Goal: Task Accomplishment & Management: Manage account settings

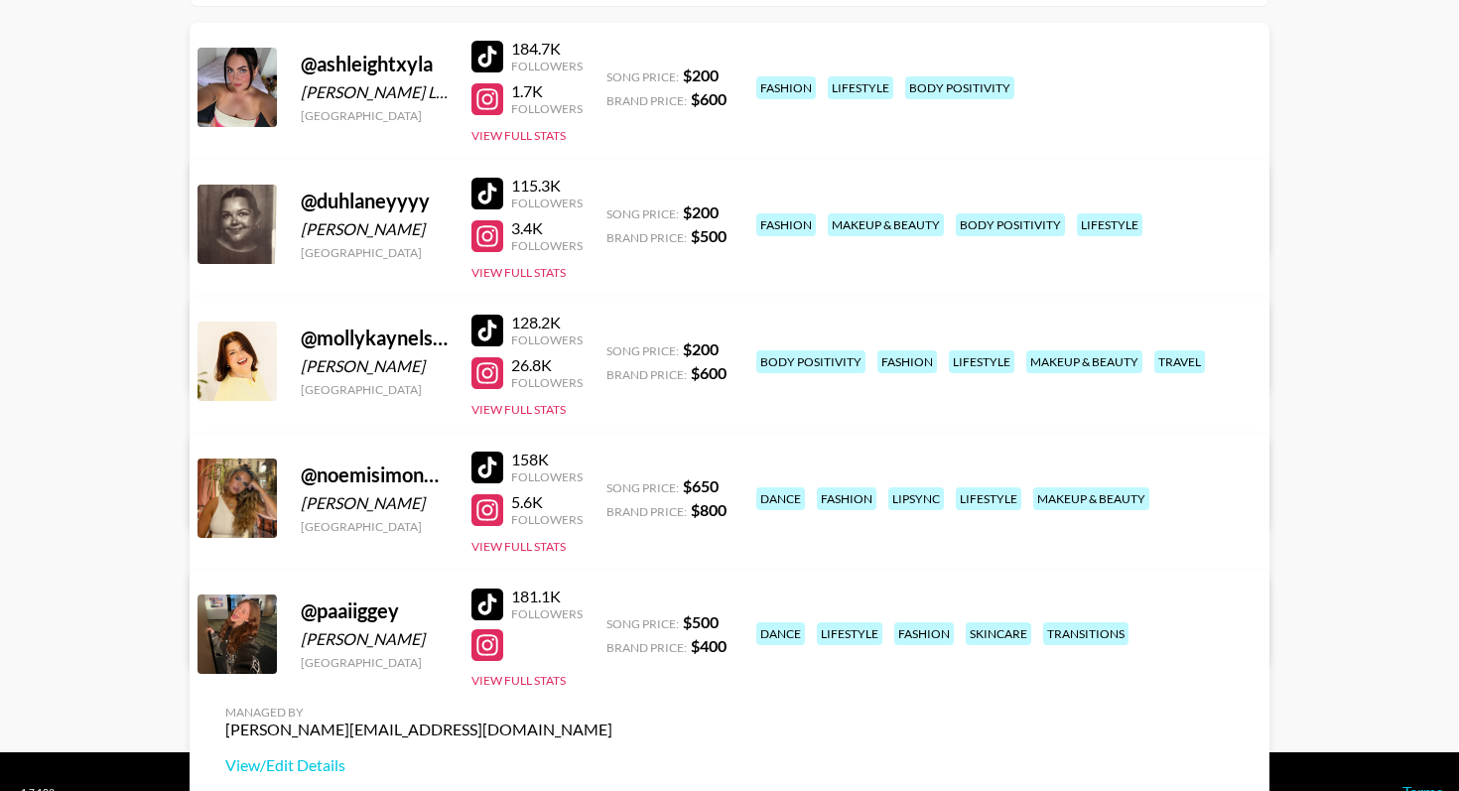
scroll to position [283, 0]
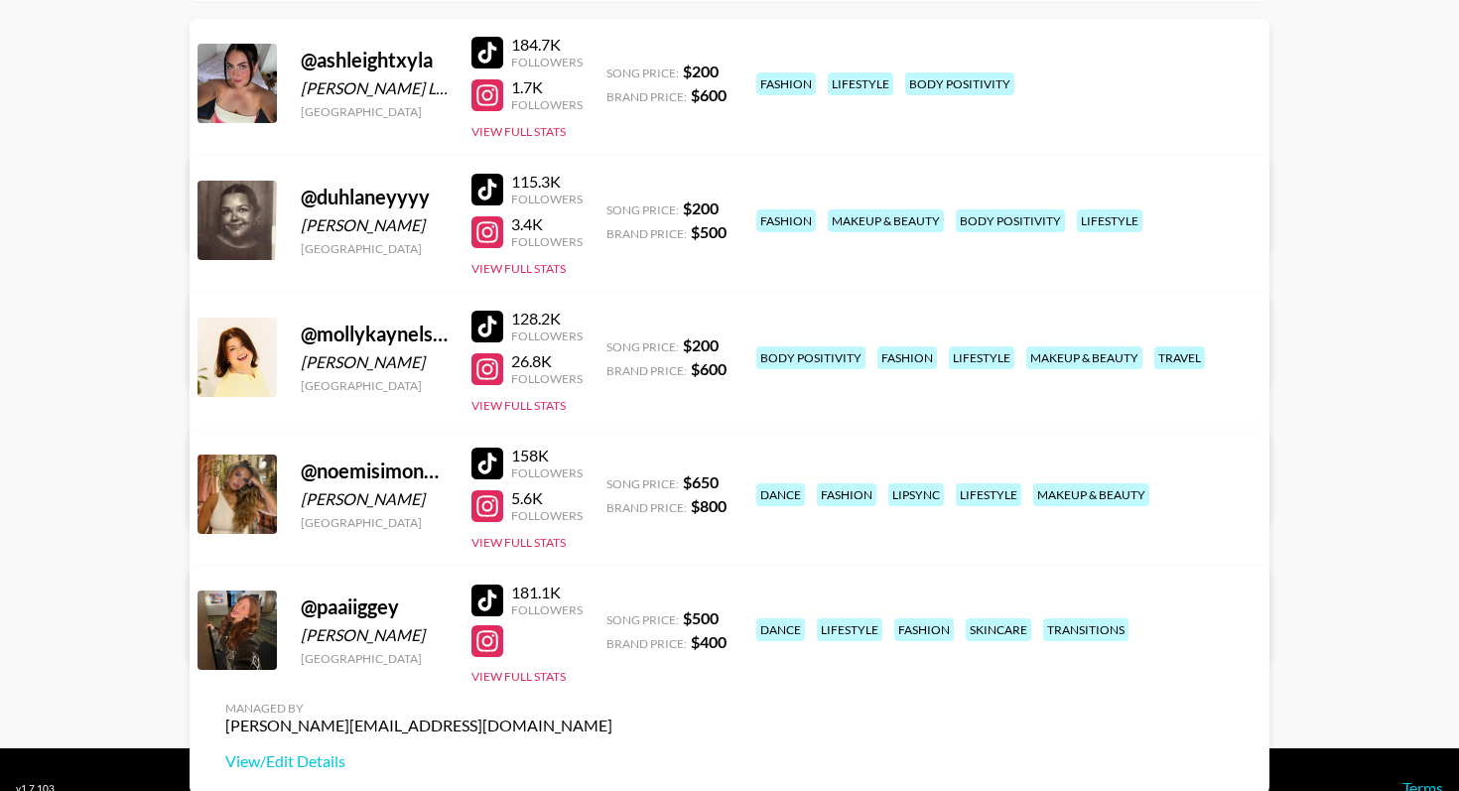
click at [488, 589] on div at bounding box center [487, 601] width 32 height 32
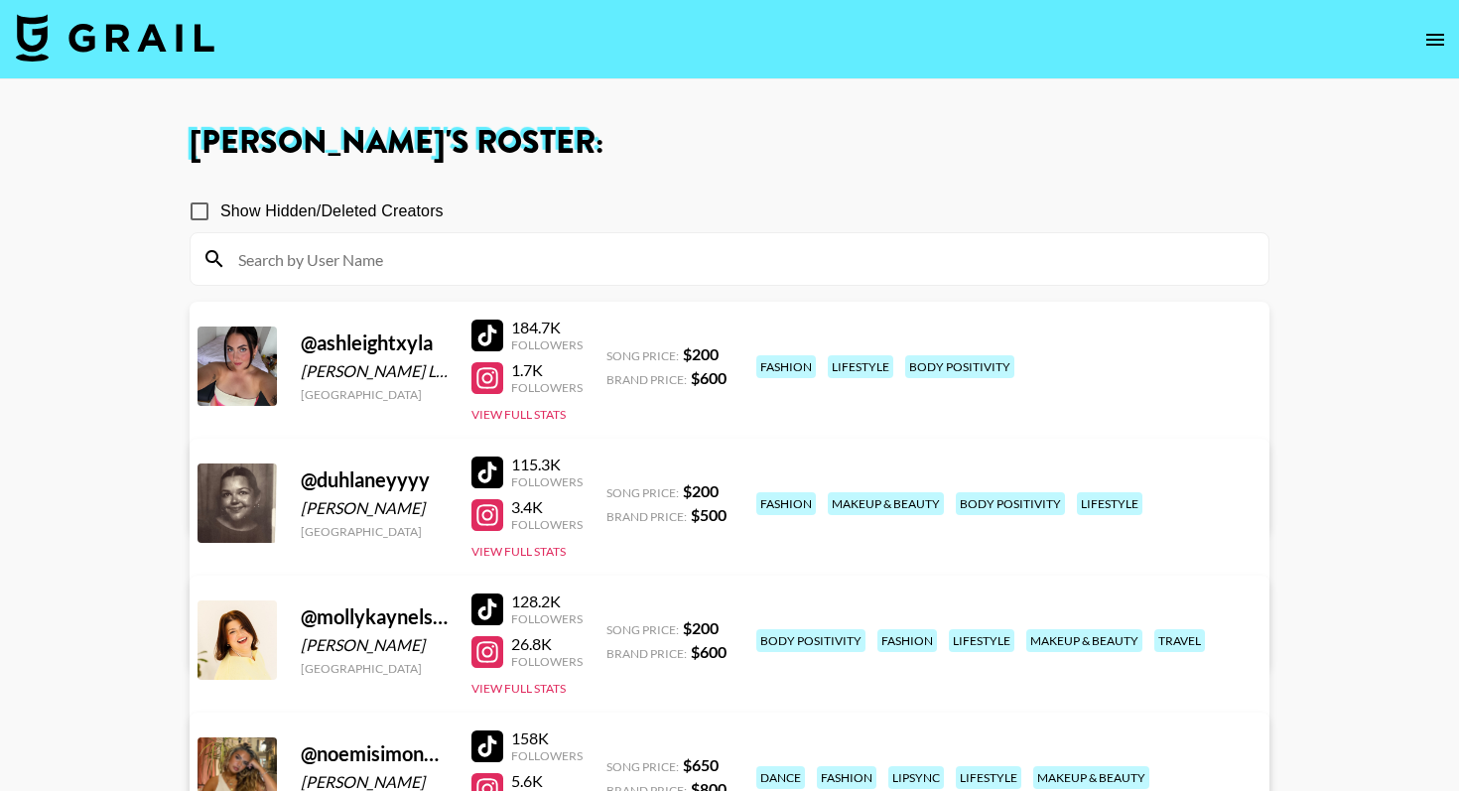
click at [187, 40] on img at bounding box center [115, 38] width 198 height 48
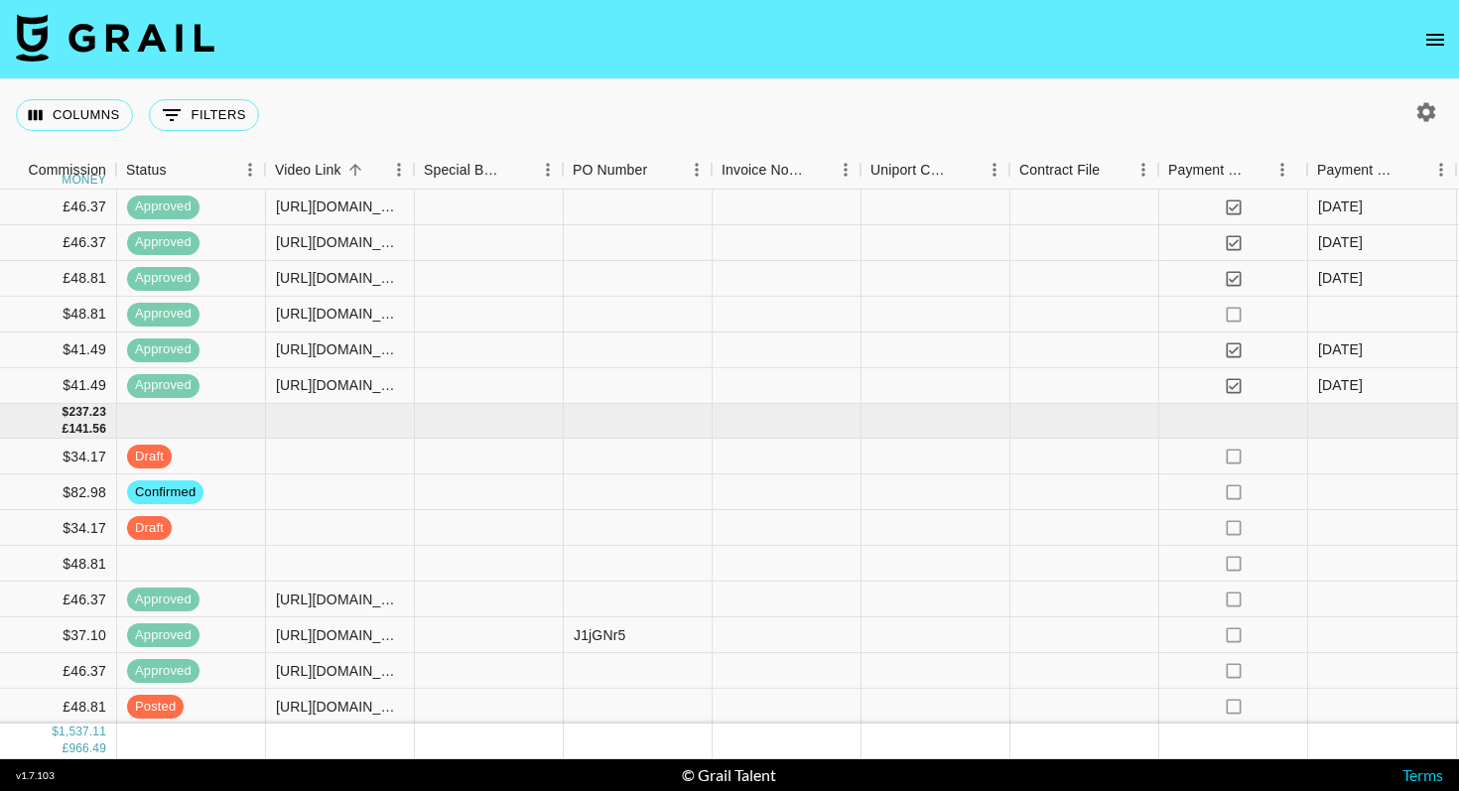
scroll to position [1463, 1836]
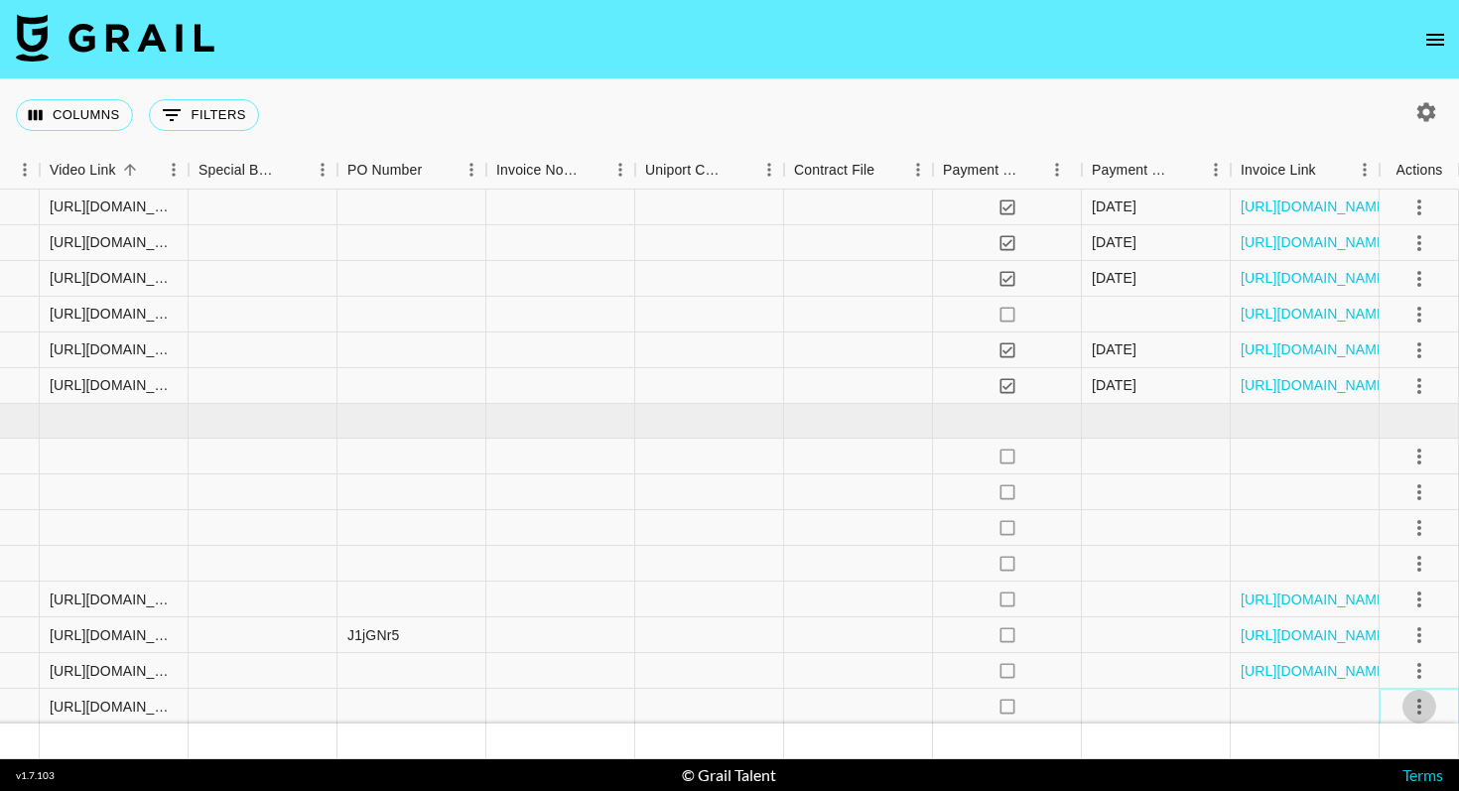
click at [1420, 702] on icon "select merge strategy" at bounding box center [1419, 707] width 24 height 24
click at [1389, 667] on div "Approve" at bounding box center [1376, 664] width 61 height 24
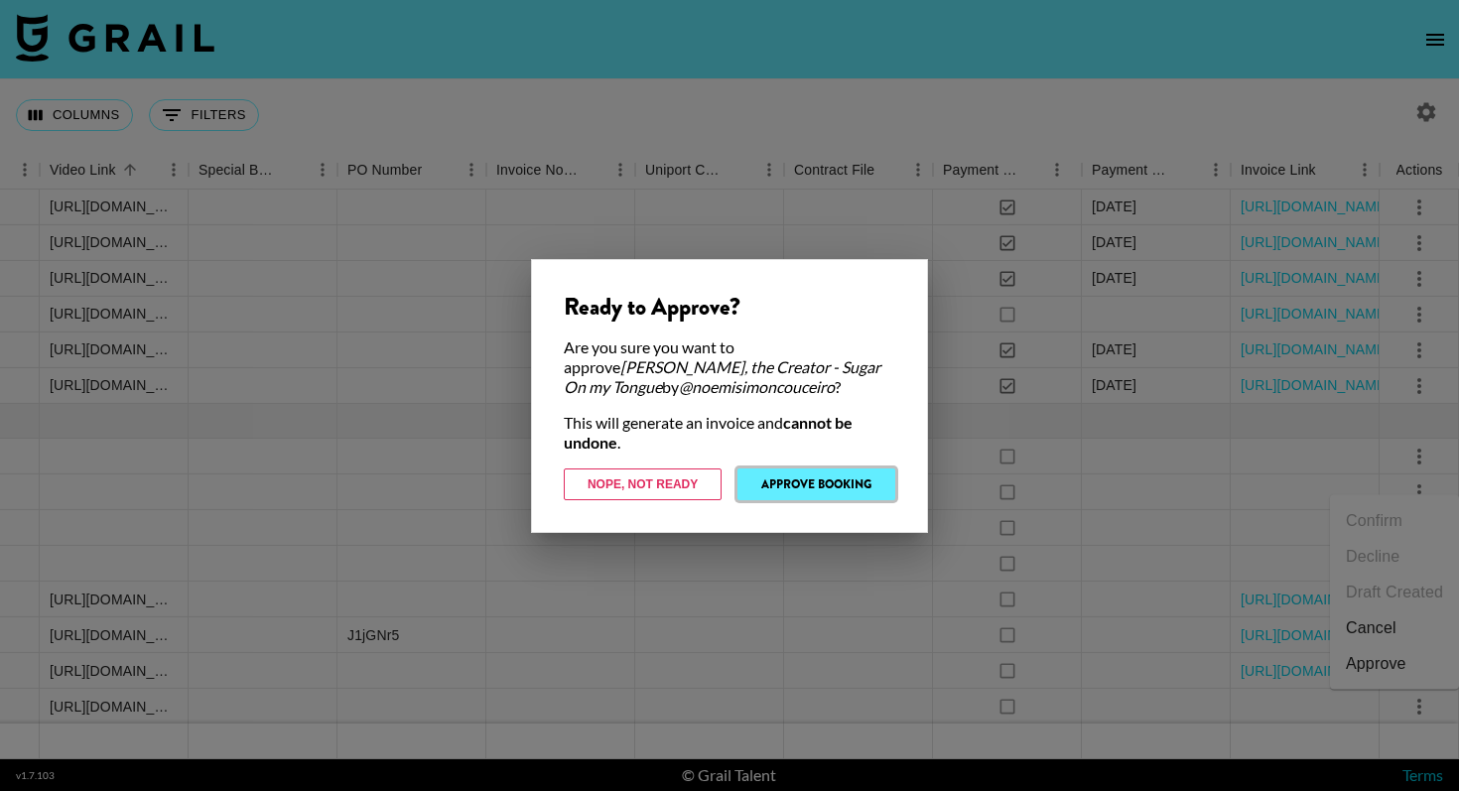
click at [842, 481] on button "Approve Booking" at bounding box center [816, 484] width 158 height 32
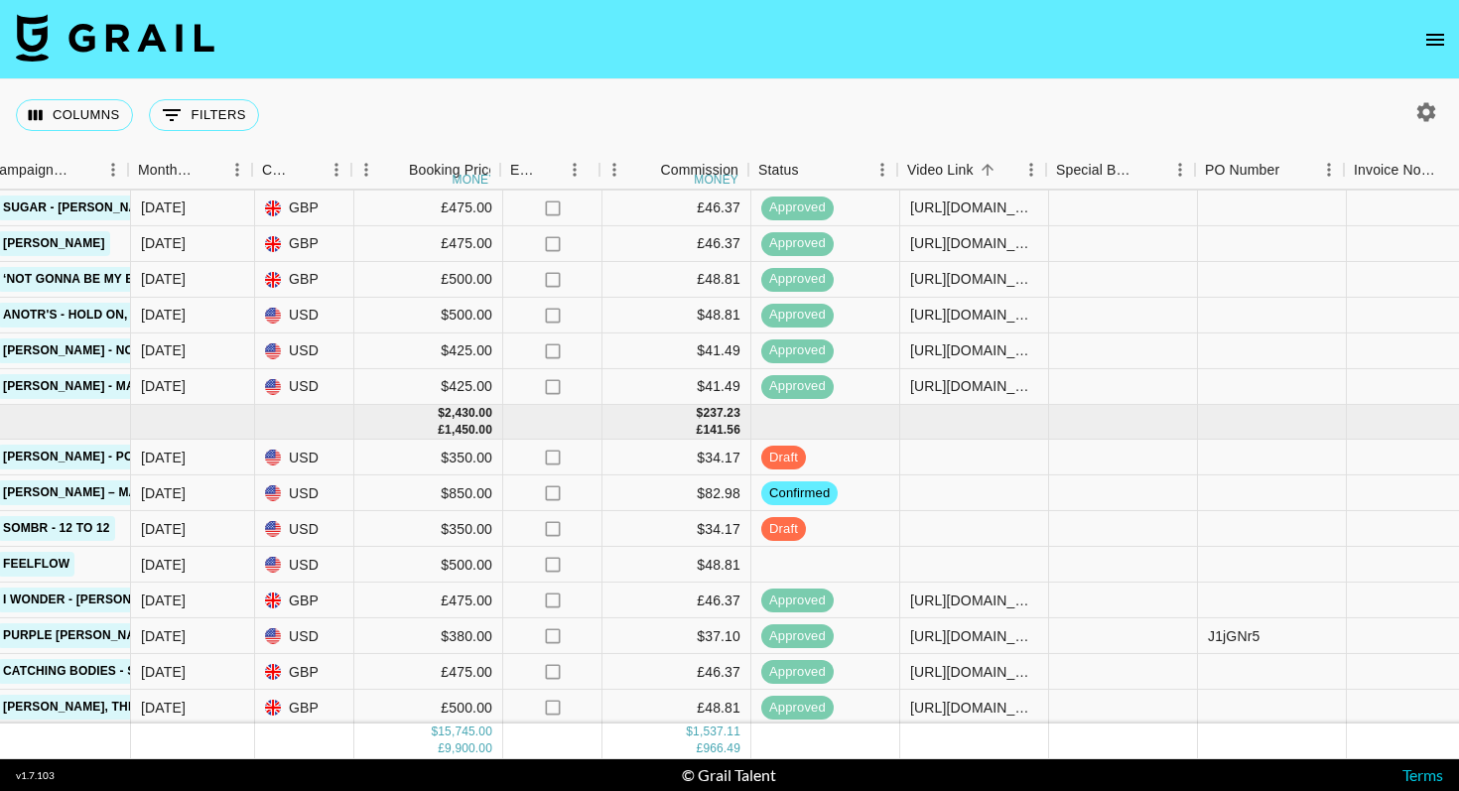
scroll to position [1462, 980]
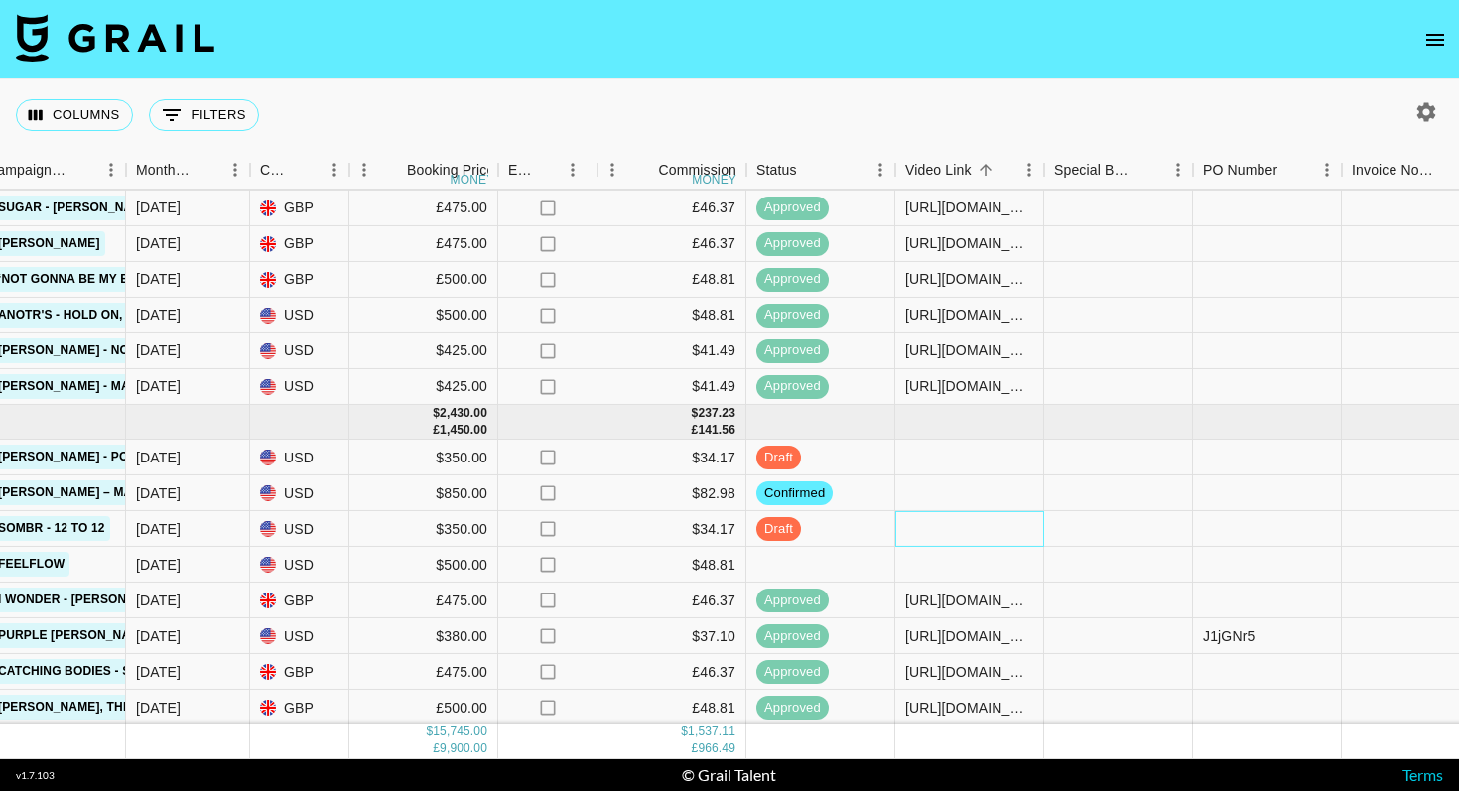
click at [949, 527] on div at bounding box center [969, 529] width 149 height 36
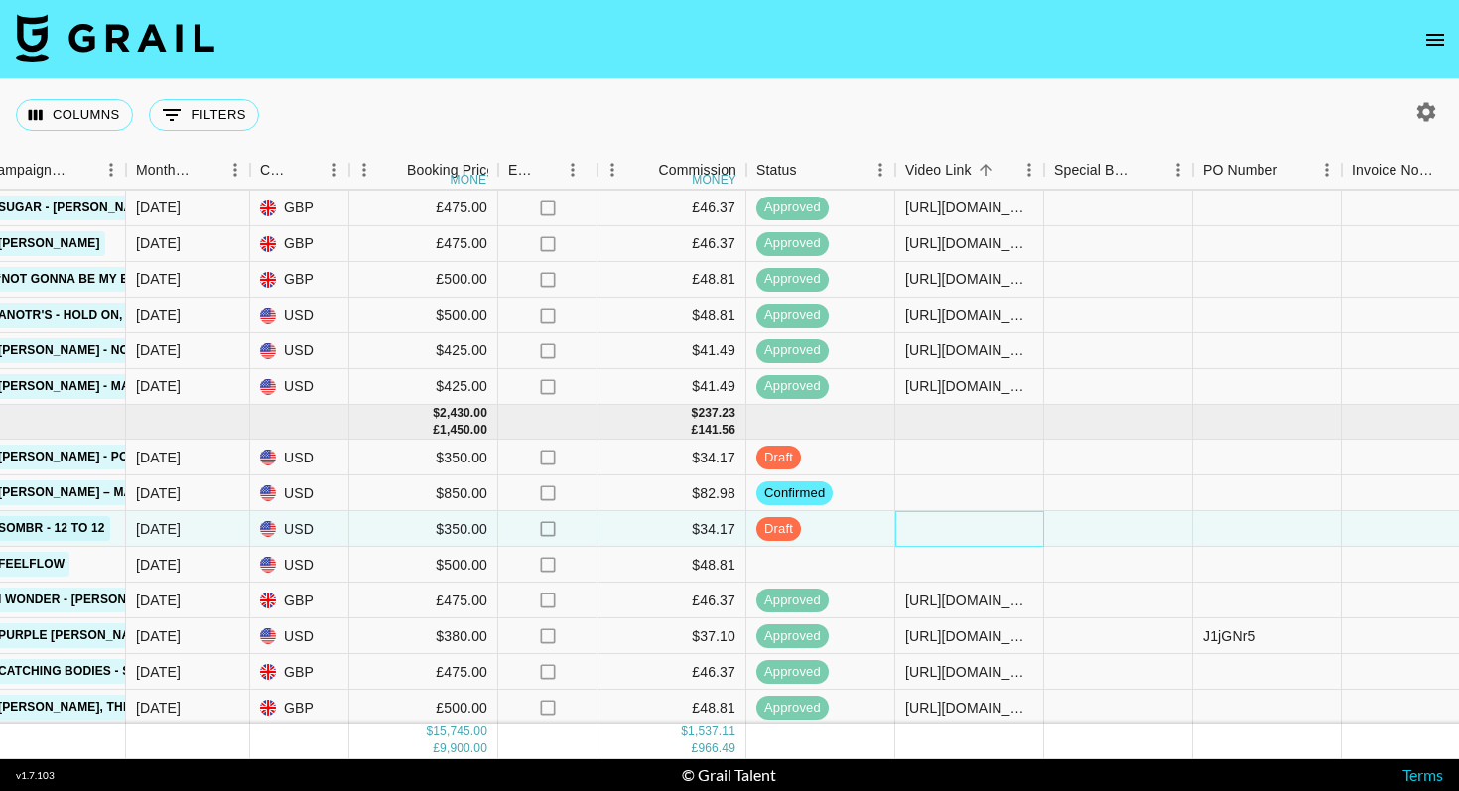
click at [949, 527] on div at bounding box center [969, 529] width 149 height 36
type input "[URL][DOMAIN_NAME]"
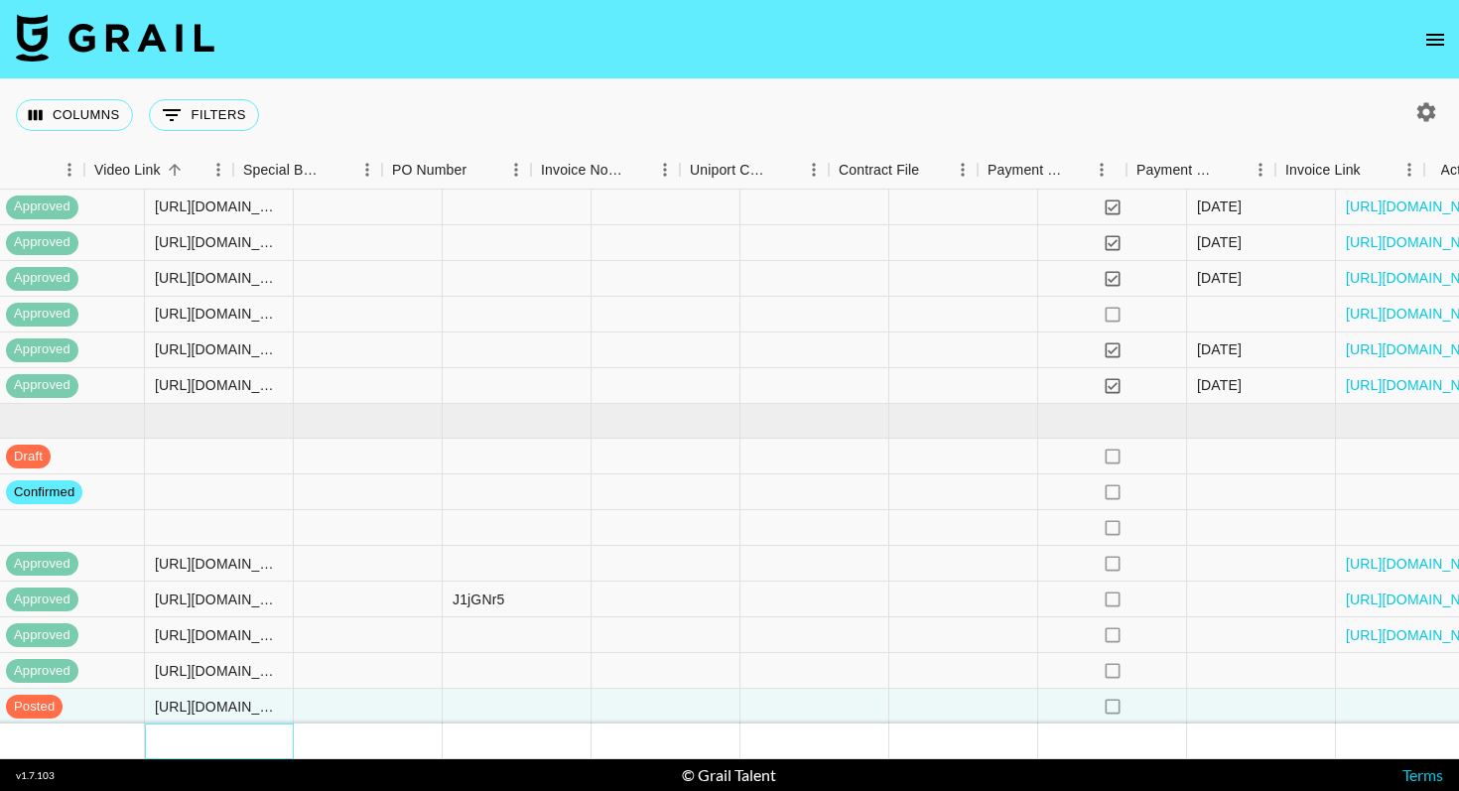
scroll to position [1463, 1836]
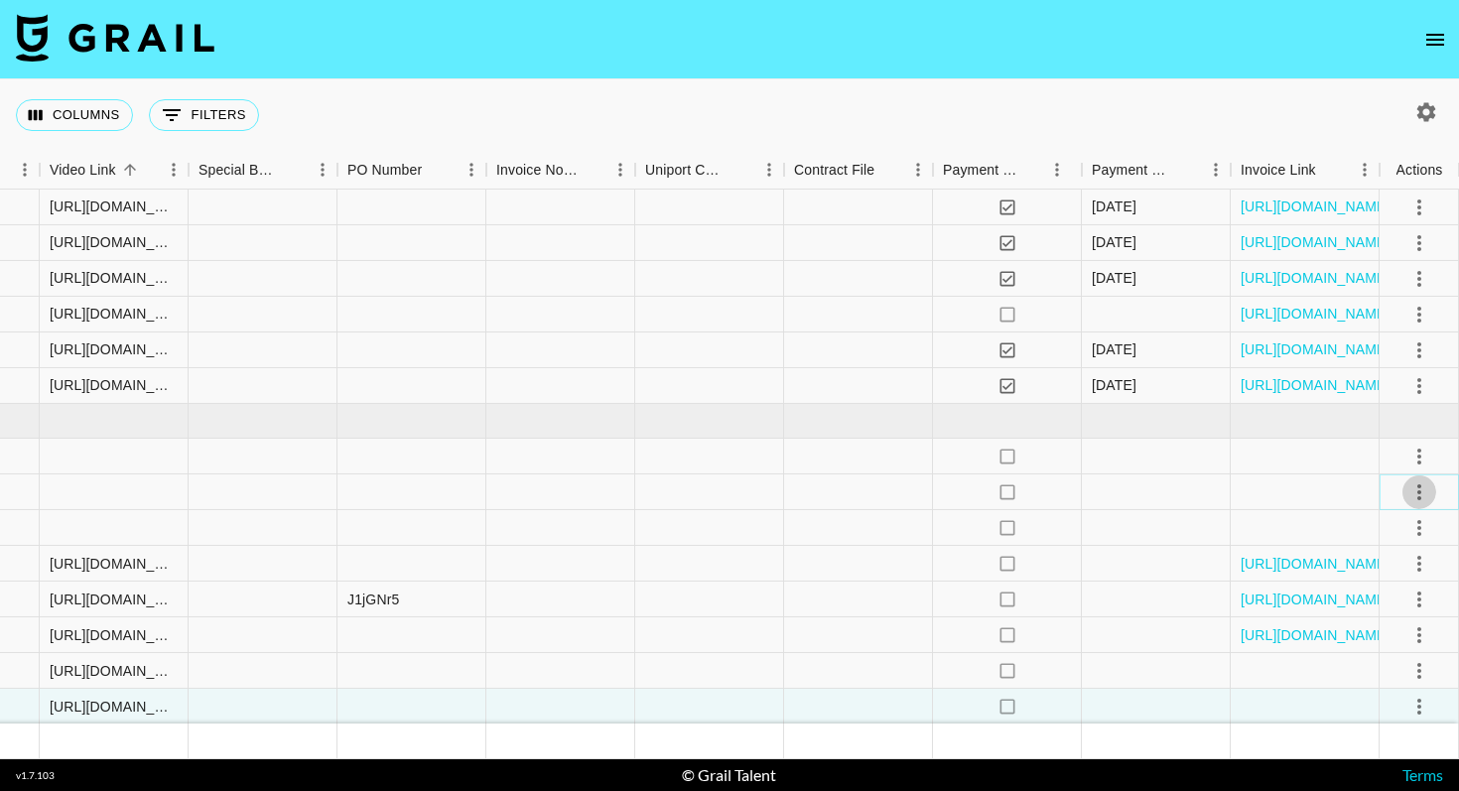
click at [1419, 490] on icon "select merge strategy" at bounding box center [1419, 492] width 4 height 16
click at [1386, 603] on li "Draft Created" at bounding box center [1394, 606] width 129 height 36
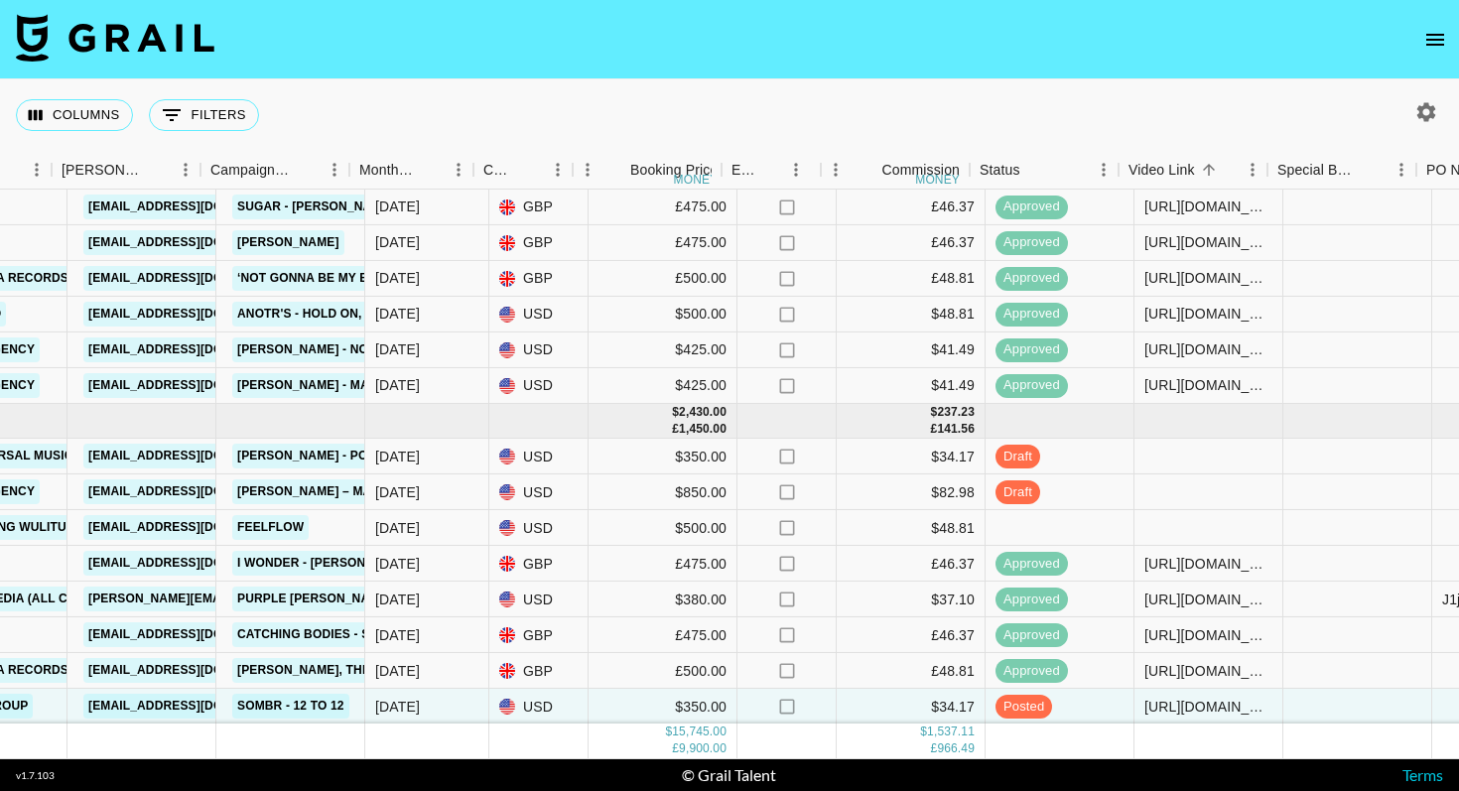
scroll to position [1463, 757]
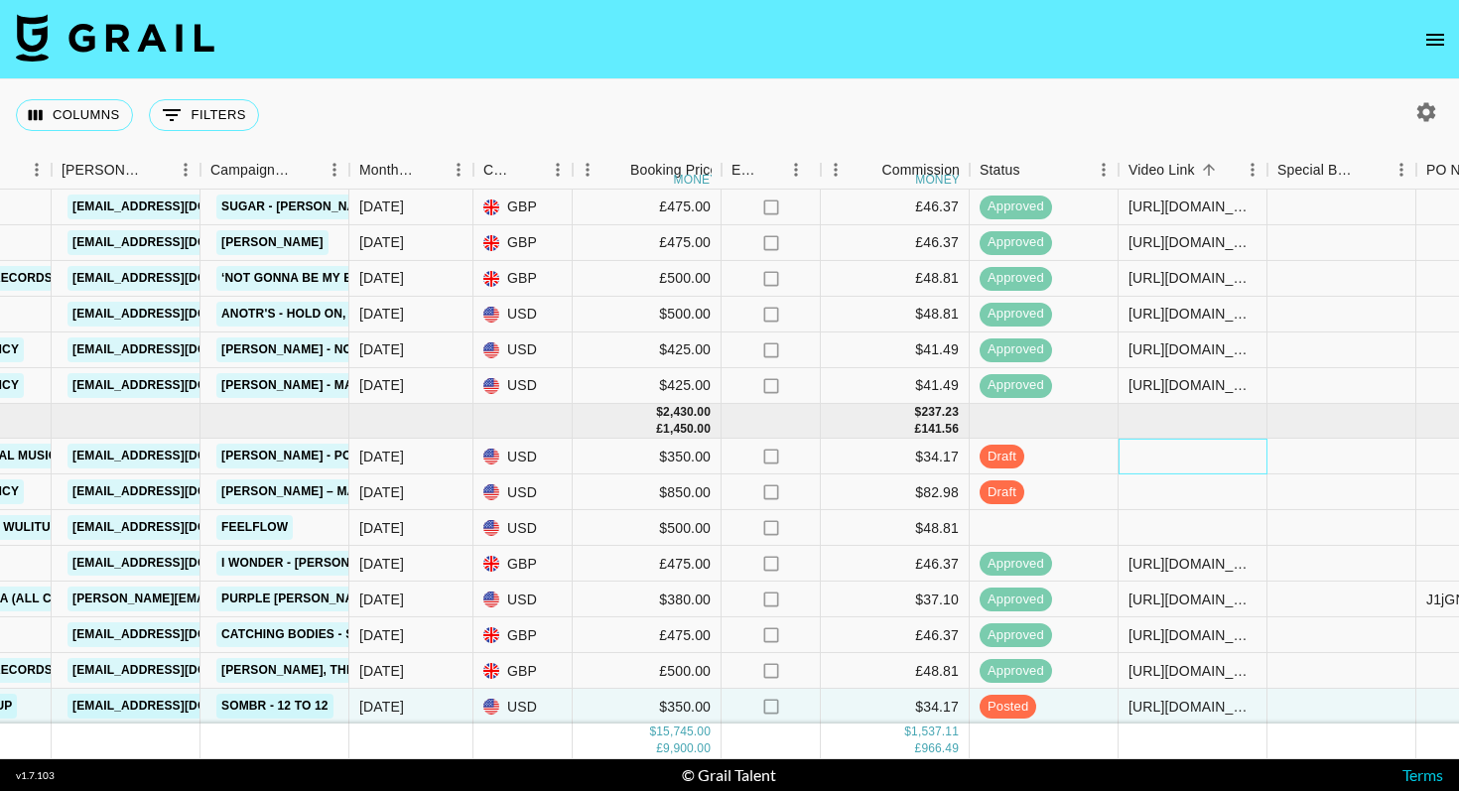
click at [1181, 461] on div at bounding box center [1192, 457] width 149 height 36
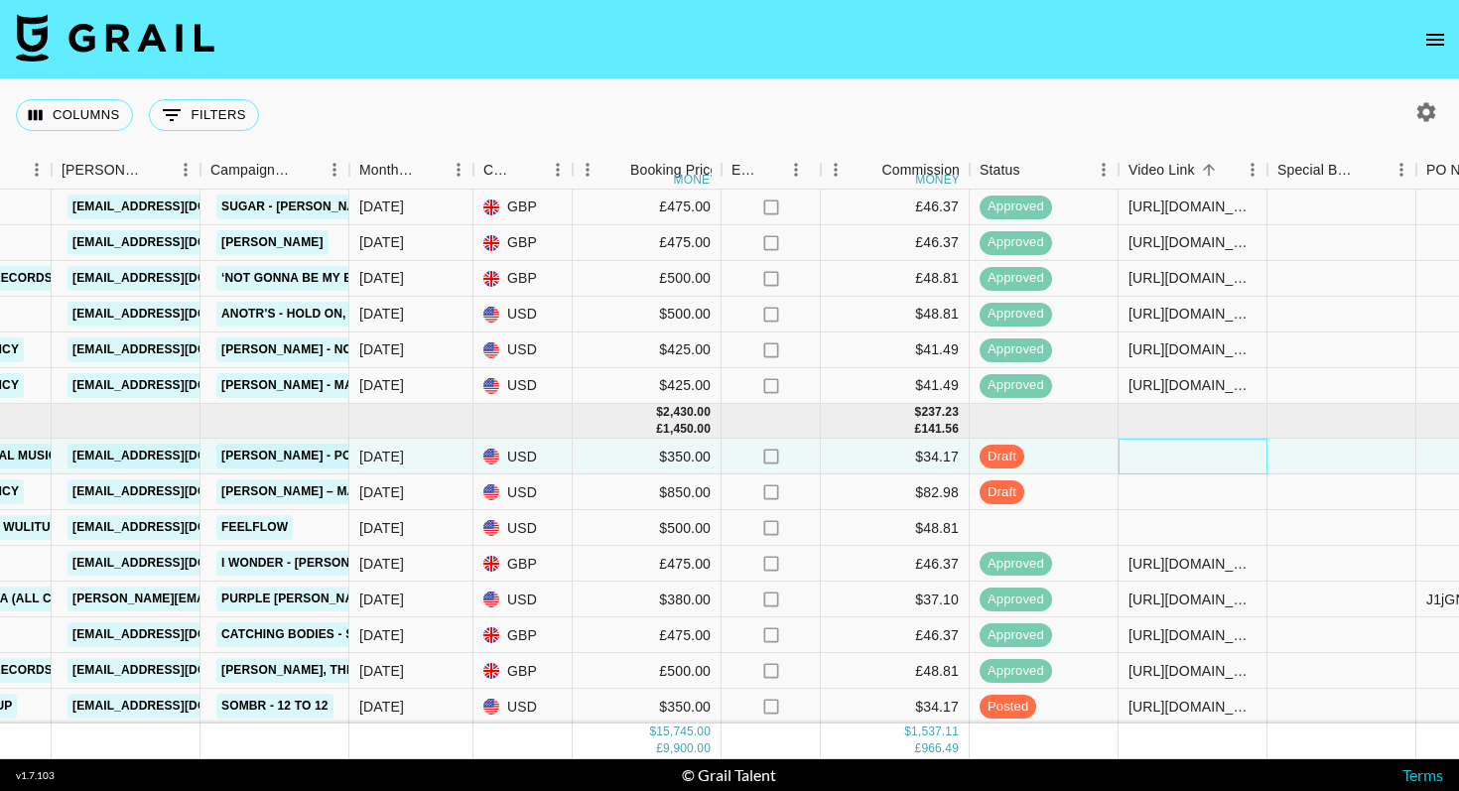
click at [1181, 461] on div at bounding box center [1192, 457] width 149 height 36
type input "[URL][DOMAIN_NAME]"
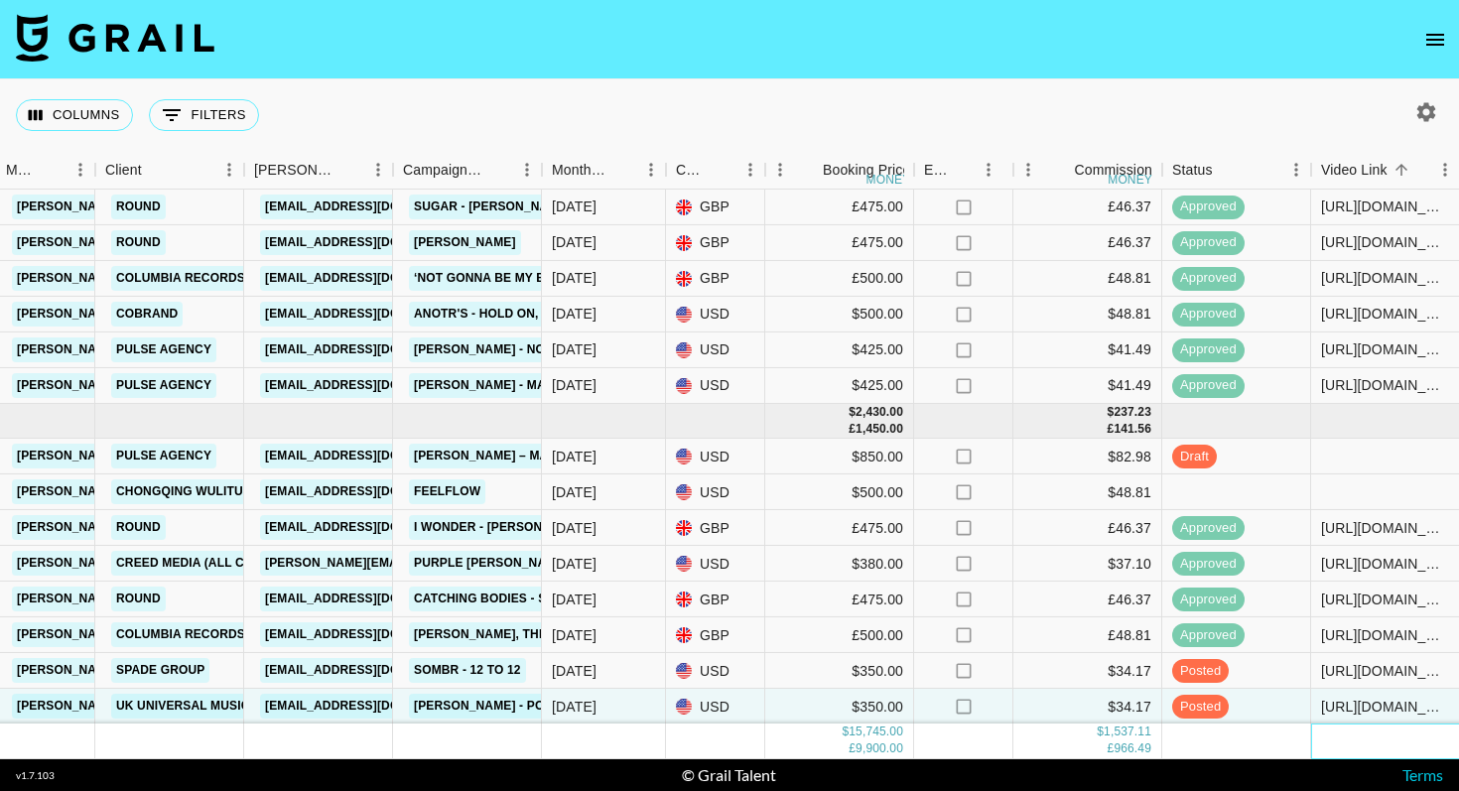
scroll to position [1463, 564]
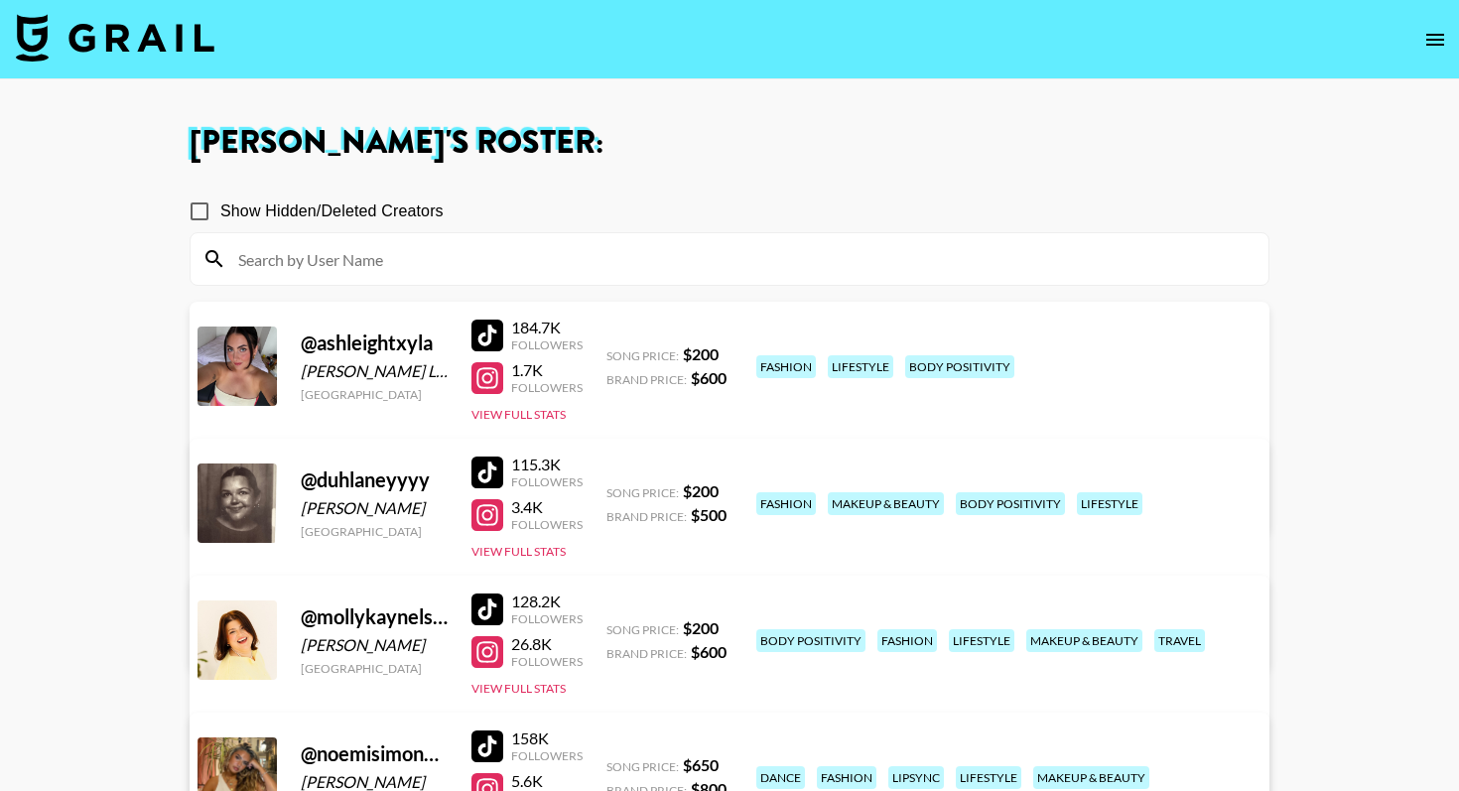
click at [77, 34] on img at bounding box center [115, 38] width 198 height 48
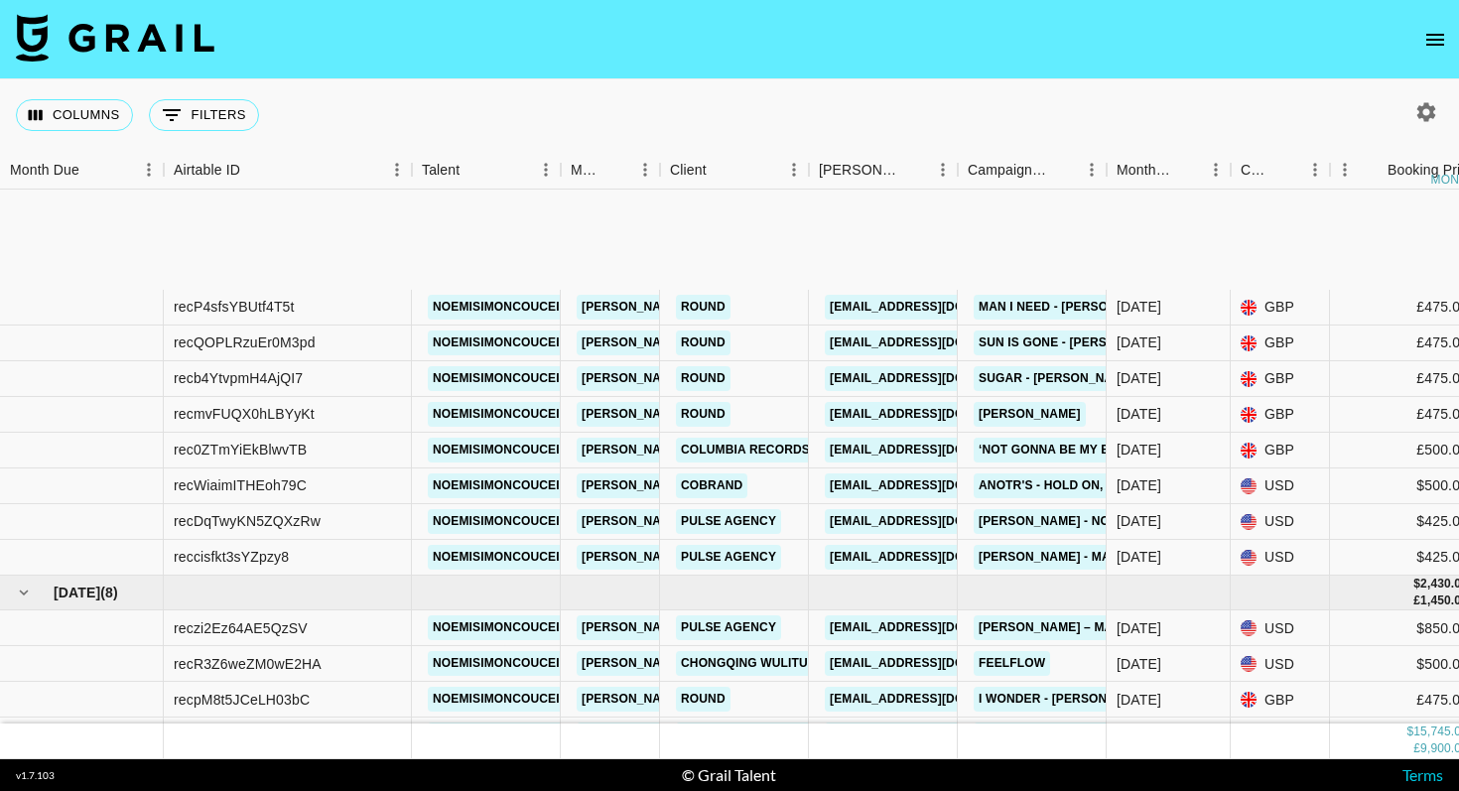
scroll to position [1463, 0]
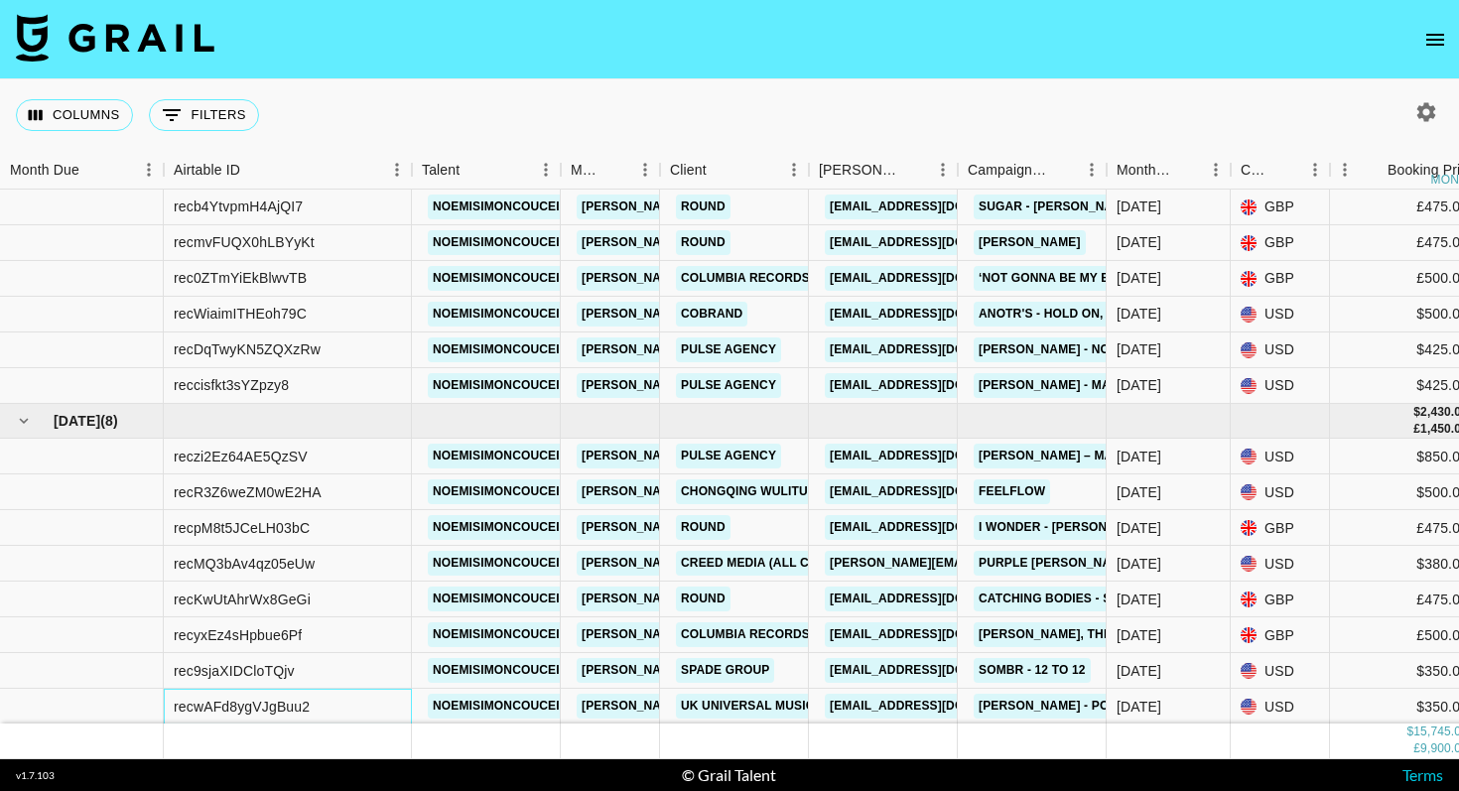
click at [293, 708] on div "recwAFd8ygVJgBuu2" at bounding box center [242, 707] width 136 height 20
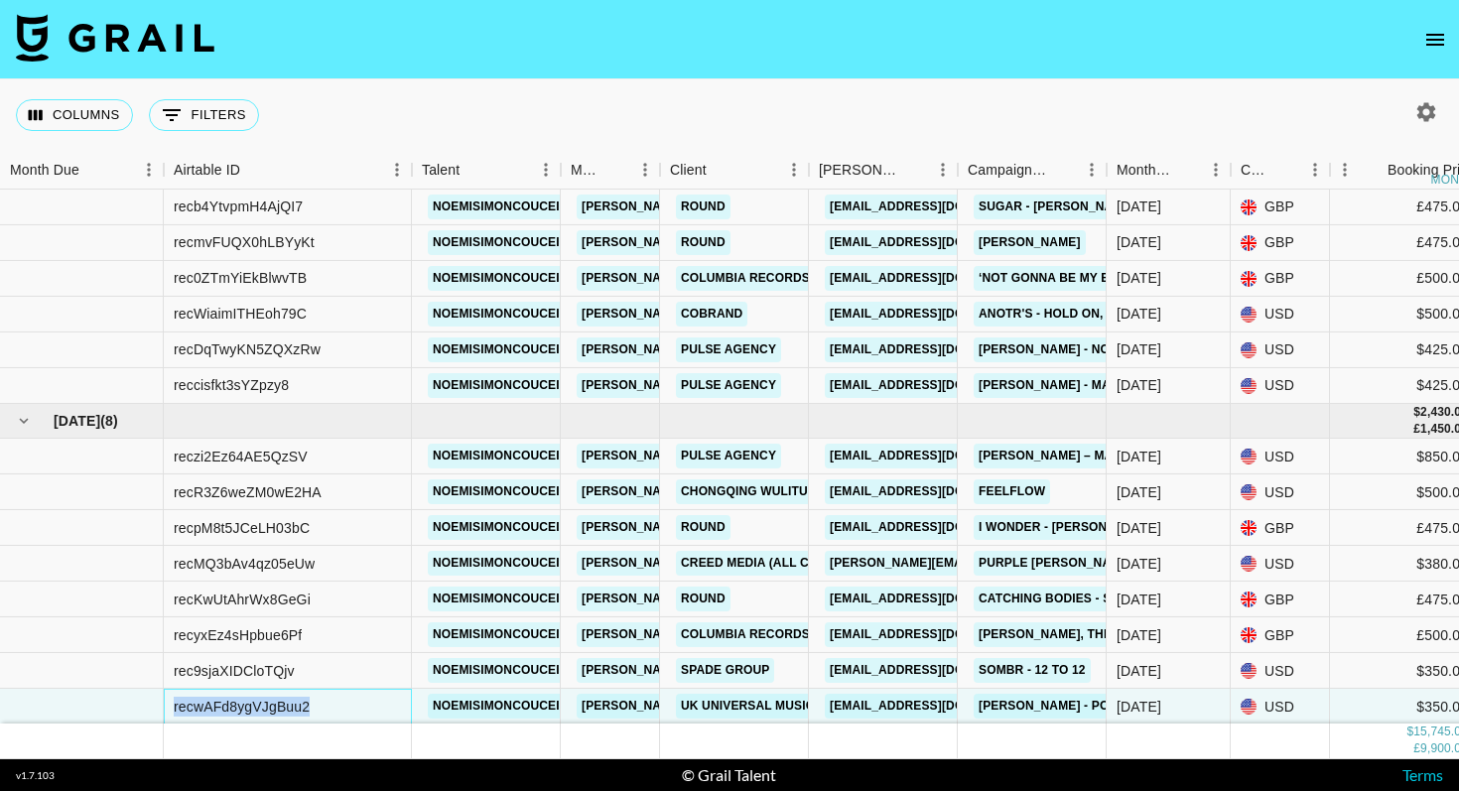
click at [293, 708] on div "recwAFd8ygVJgBuu2" at bounding box center [242, 707] width 136 height 20
copy div "recwAFd8ygVJgBuu2"
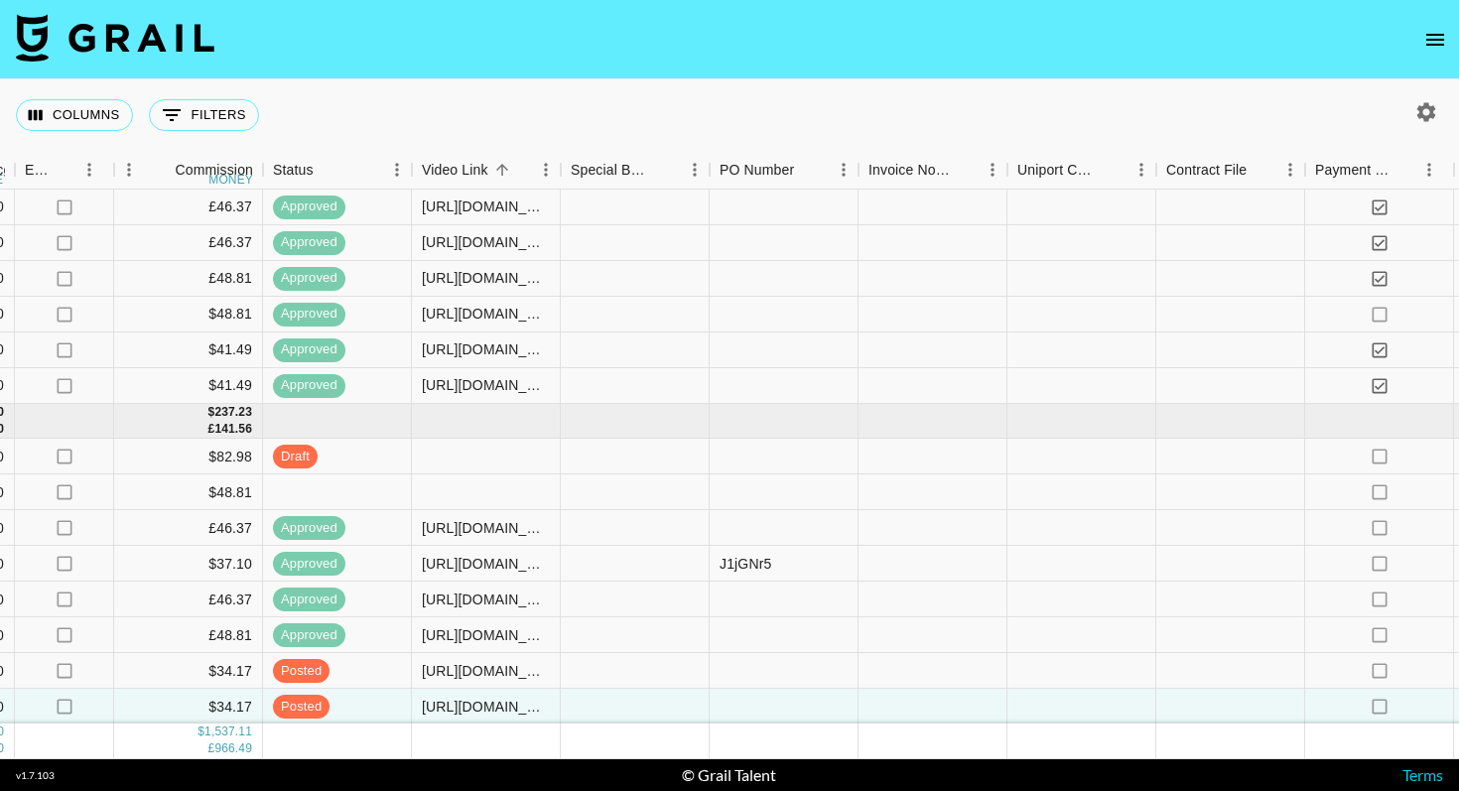
scroll to position [1463, 1836]
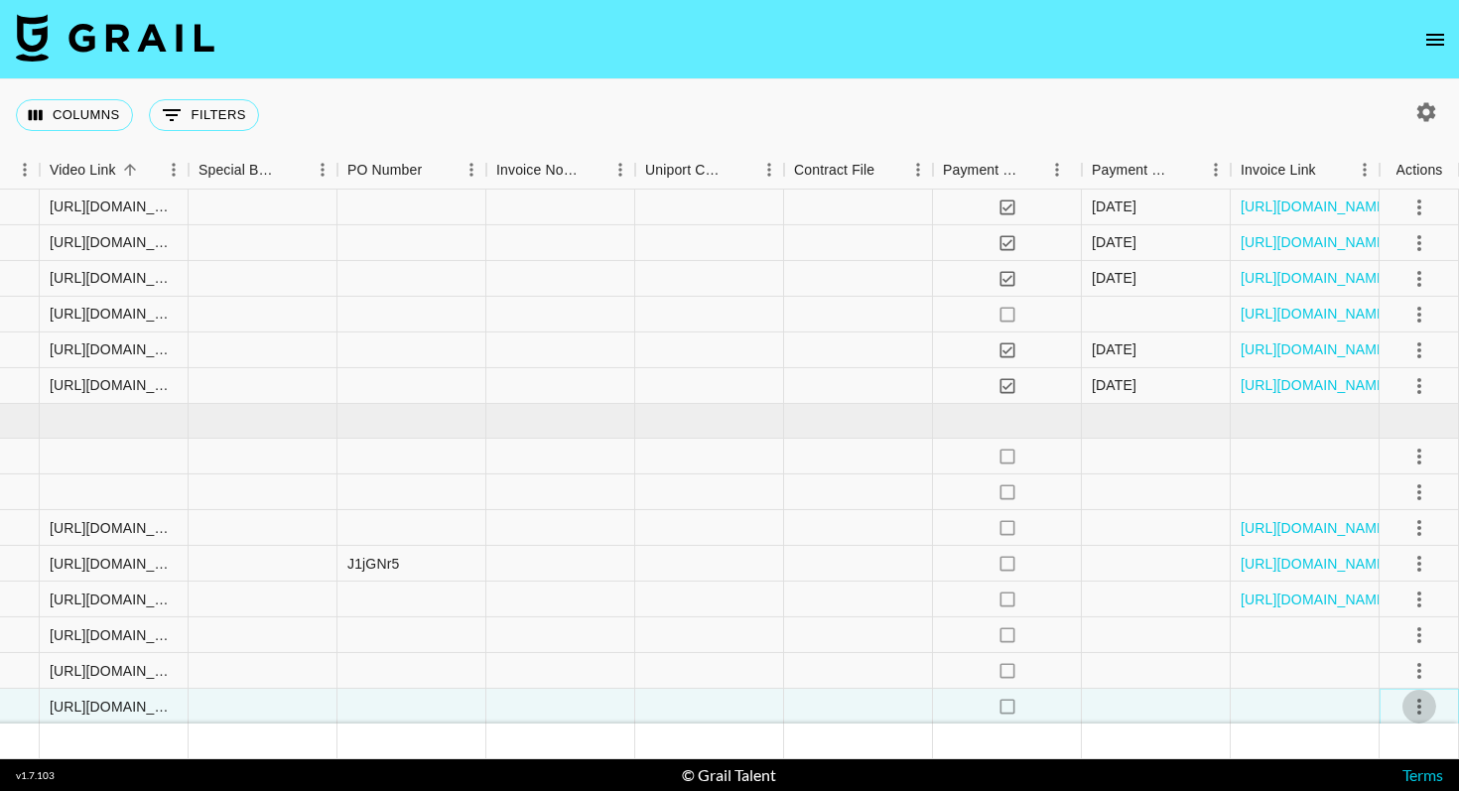
click at [1411, 708] on icon "select merge strategy" at bounding box center [1419, 707] width 24 height 24
click at [1385, 667] on div "Approve" at bounding box center [1376, 664] width 61 height 24
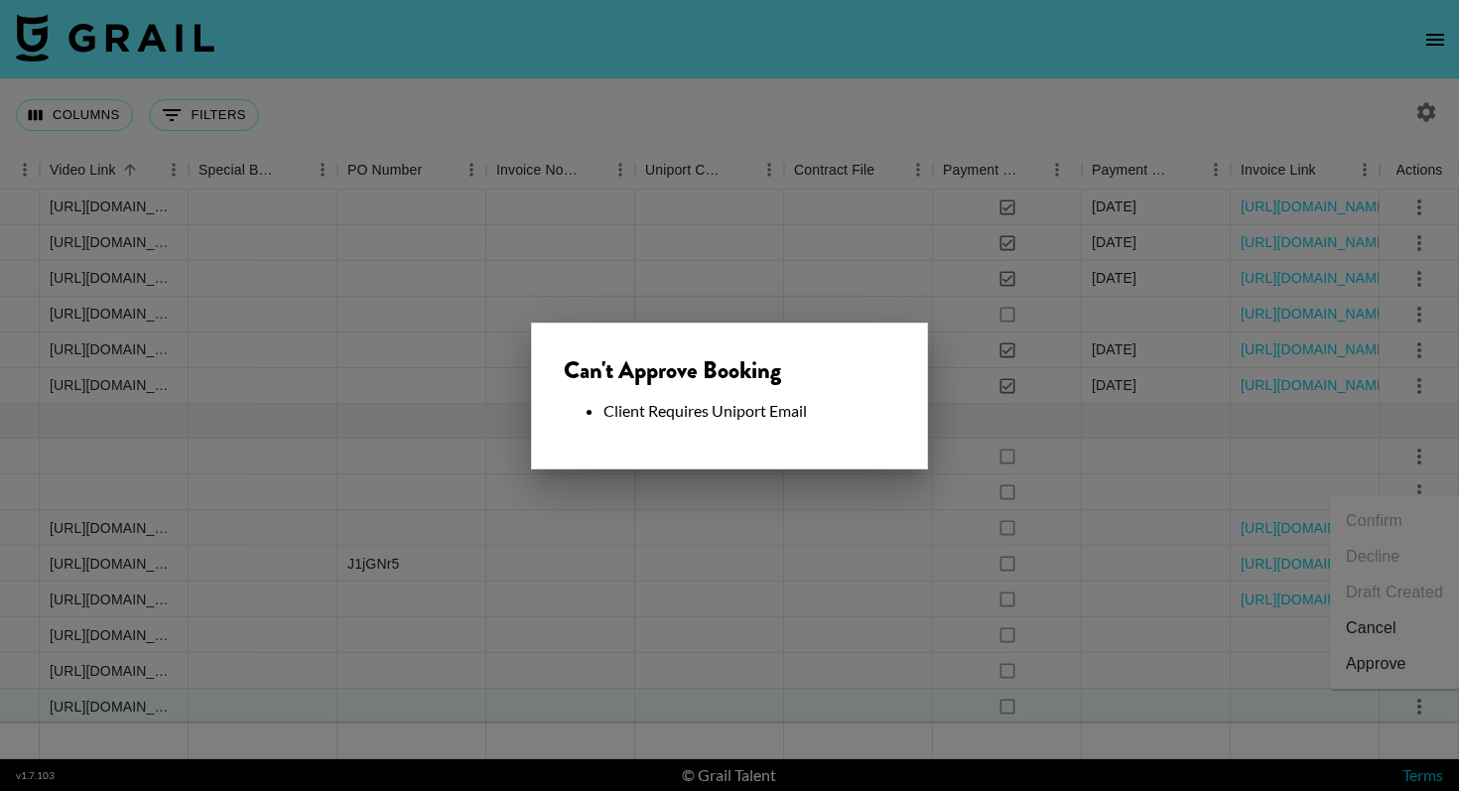
click at [788, 435] on div "Can't Approve Booking Client Requires Uniport Email" at bounding box center [729, 396] width 397 height 147
click at [596, 658] on div at bounding box center [729, 395] width 1459 height 791
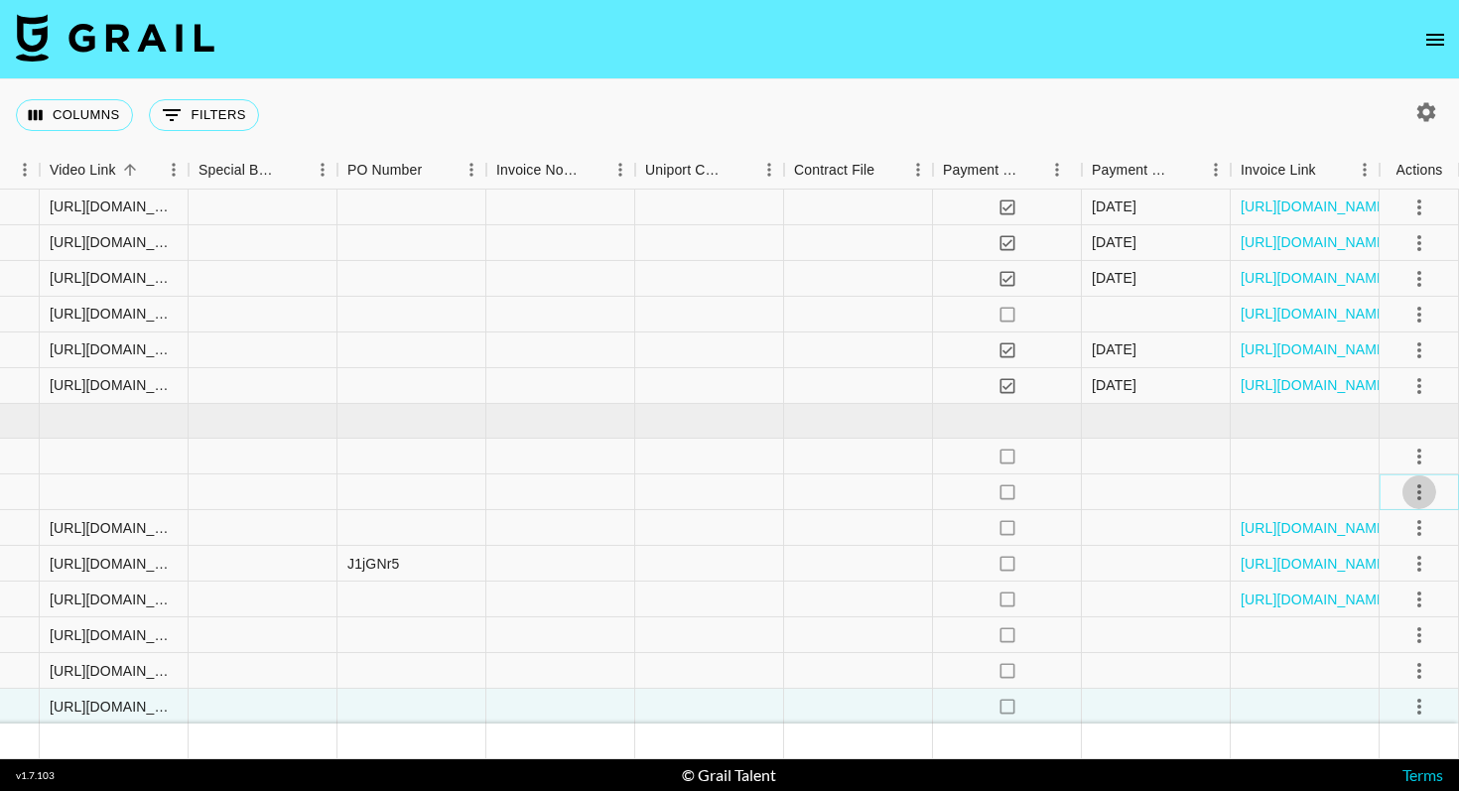
click at [1418, 492] on icon "select merge strategy" at bounding box center [1419, 492] width 4 height 16
click at [1376, 573] on li "Decline" at bounding box center [1394, 571] width 129 height 36
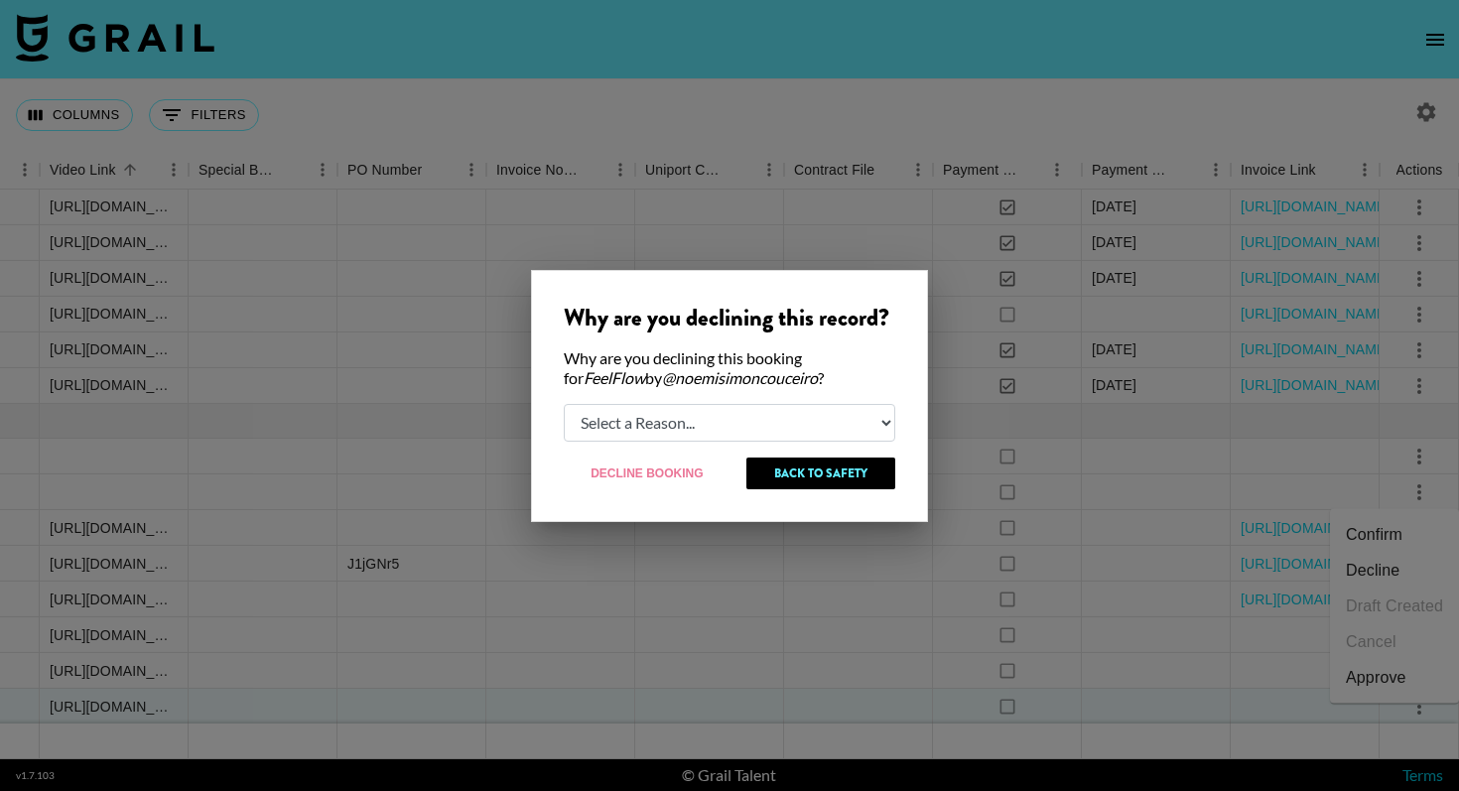
click at [838, 419] on select "Select a Reason... Relogging this deal due to a data issue The [PERSON_NAME] ca…" at bounding box center [729, 423] width 331 height 38
select select "creator_decline"
click at [564, 404] on select "Select a Reason... Relogging this deal due to a data issue The [PERSON_NAME] ca…" at bounding box center [729, 423] width 331 height 38
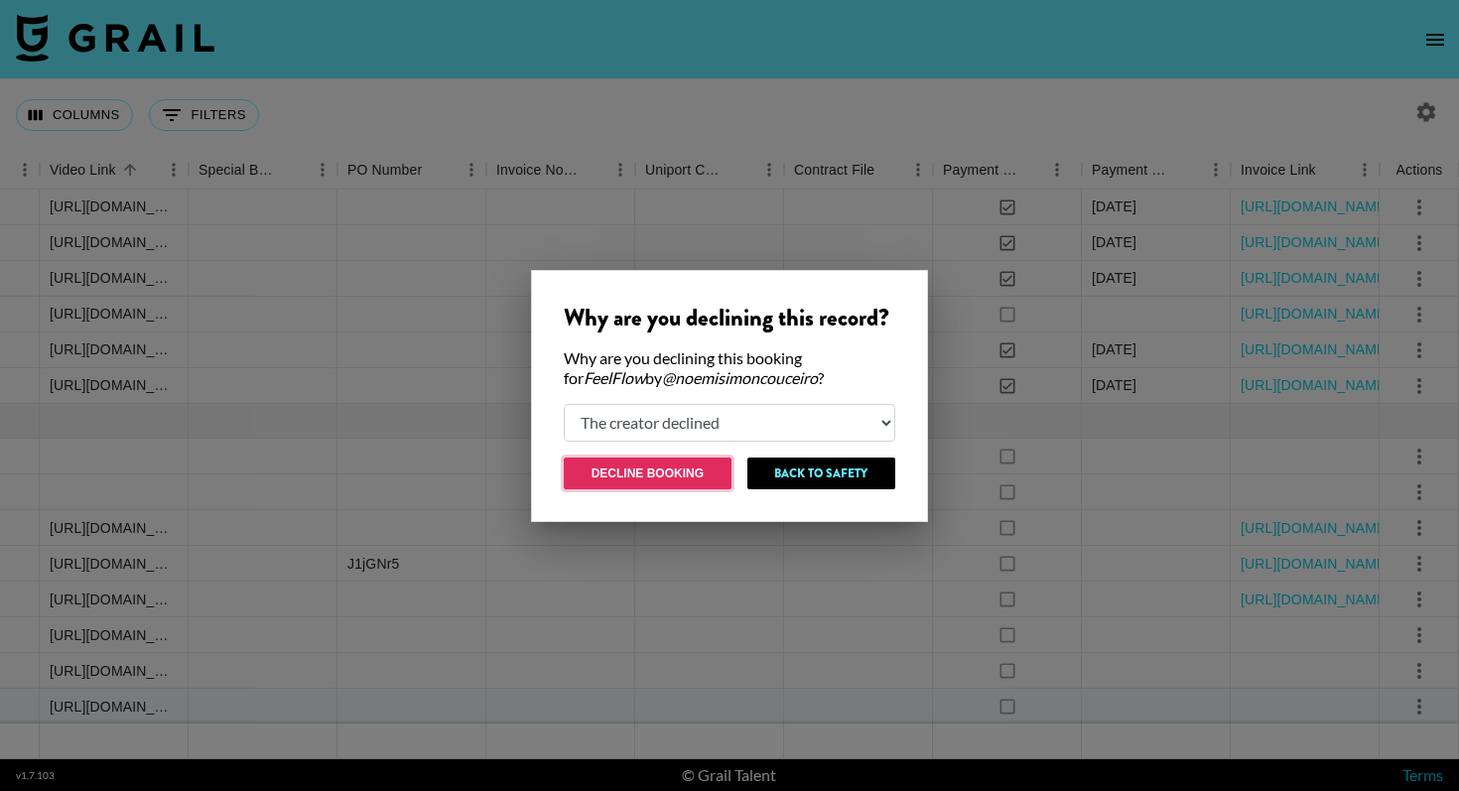
click at [653, 471] on button "Decline Booking" at bounding box center [648, 473] width 168 height 32
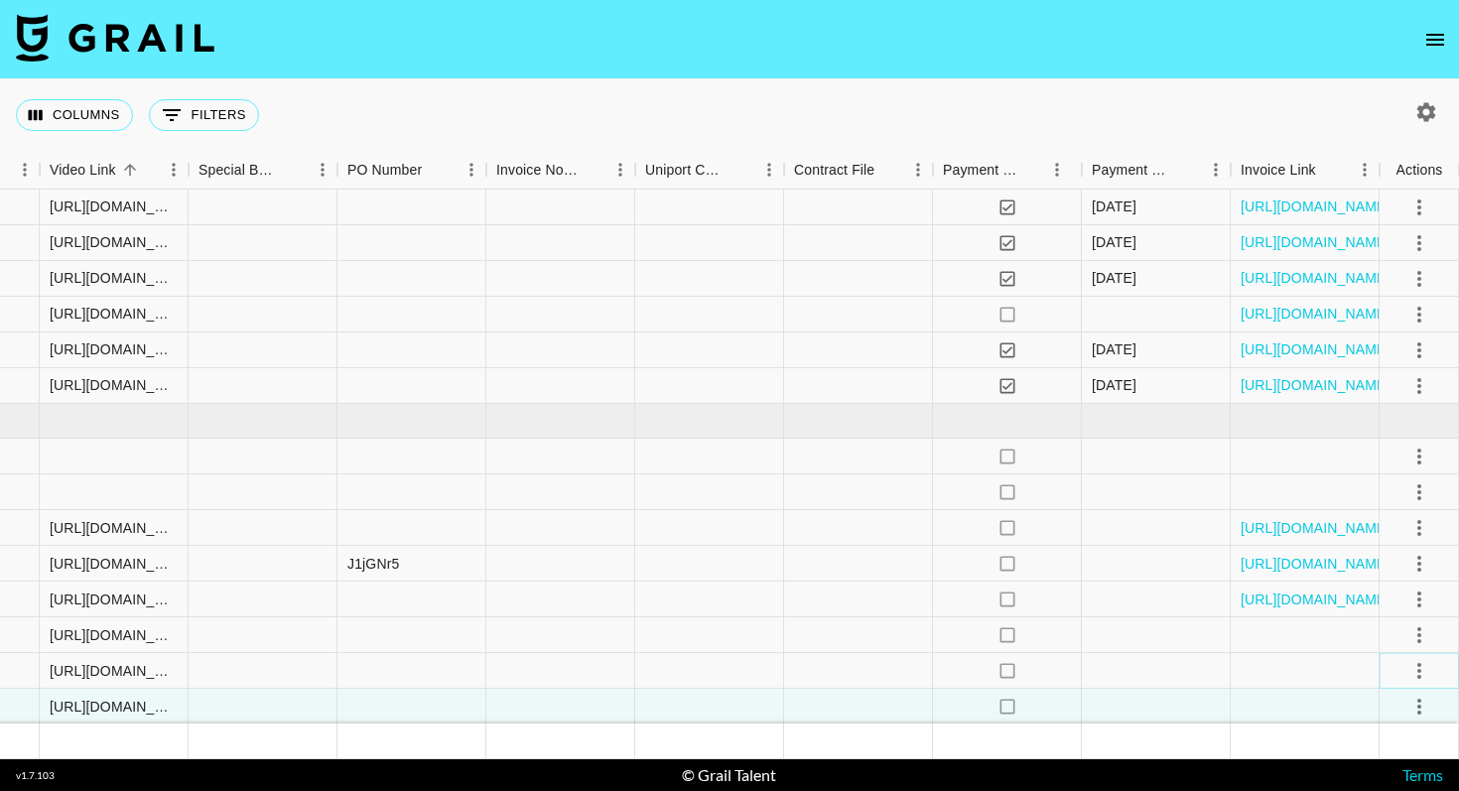
click at [1417, 667] on icon "select merge strategy" at bounding box center [1419, 671] width 24 height 24
click at [1387, 629] on div "Approve" at bounding box center [1376, 628] width 61 height 24
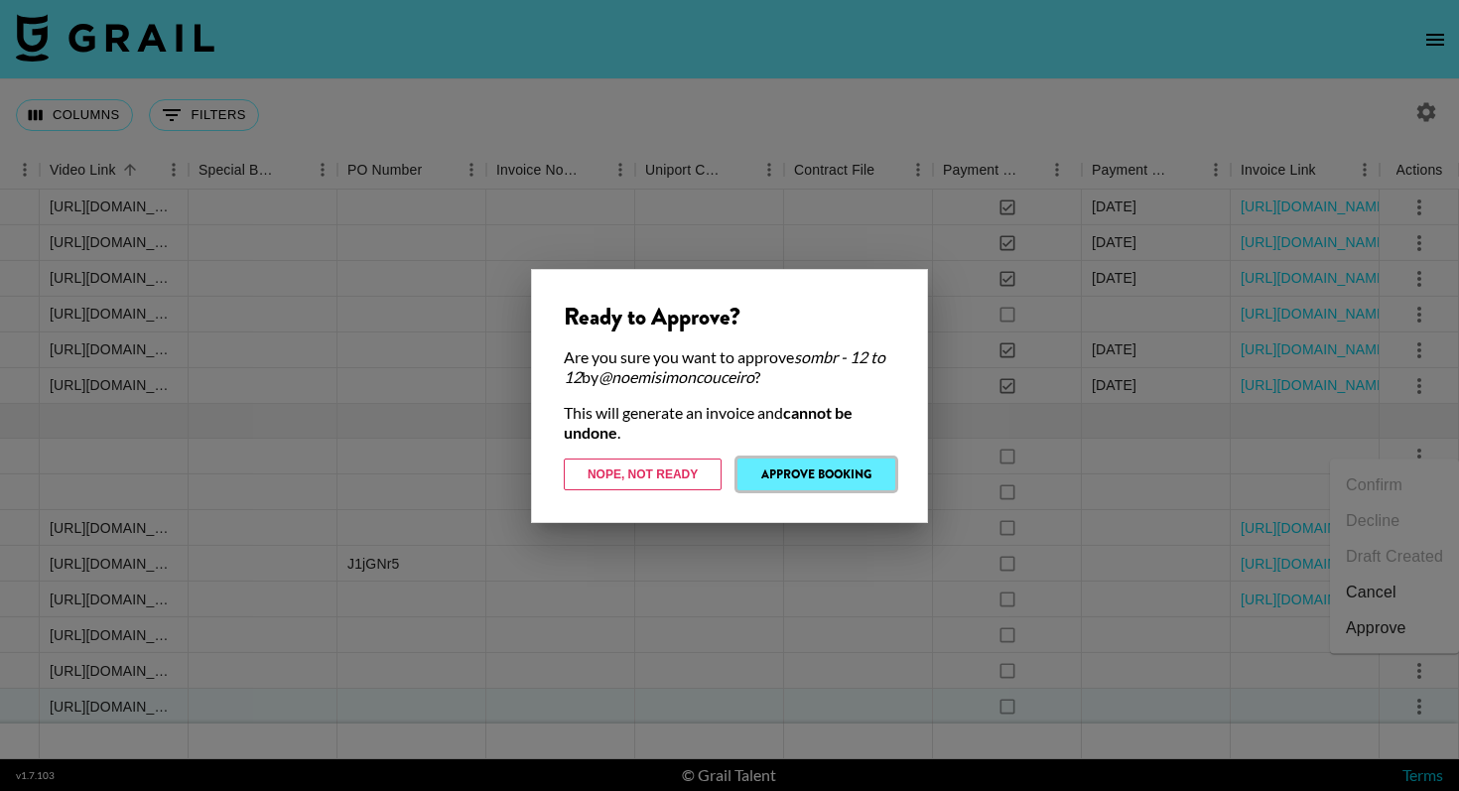
click at [812, 475] on button "Approve Booking" at bounding box center [816, 474] width 158 height 32
